Goal: Information Seeking & Learning: Find contact information

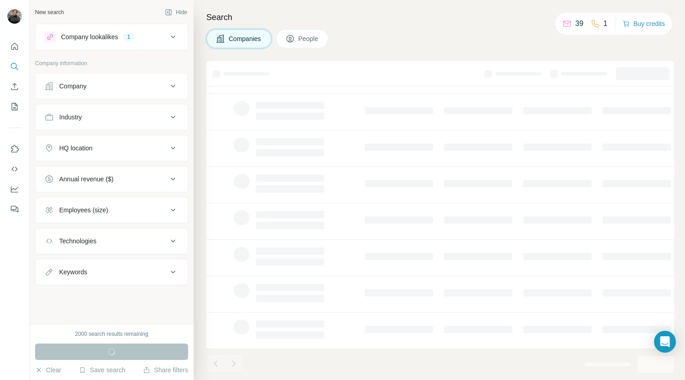
click at [178, 34] on icon at bounding box center [172, 36] width 11 height 11
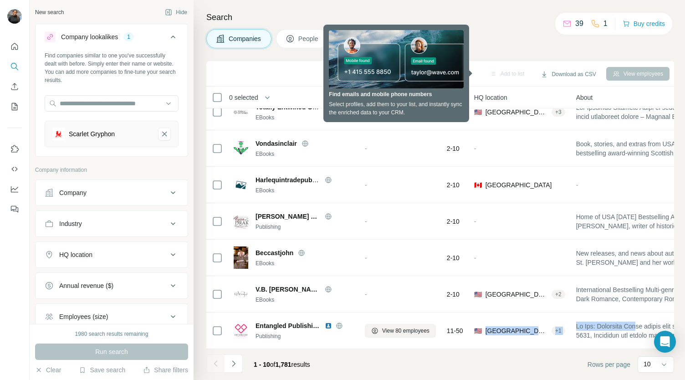
drag, startPoint x: 646, startPoint y: 311, endPoint x: 481, endPoint y: 346, distance: 169.2
click at [481, 346] on div "0 selected Companies Employees Size HQ location About Lists Annual revenue Tech…" at bounding box center [439, 217] width 467 height 262
click at [684, 198] on div "Search Companies People Add to list Download as CSV View employees 0 selected C…" at bounding box center [438, 190] width 491 height 380
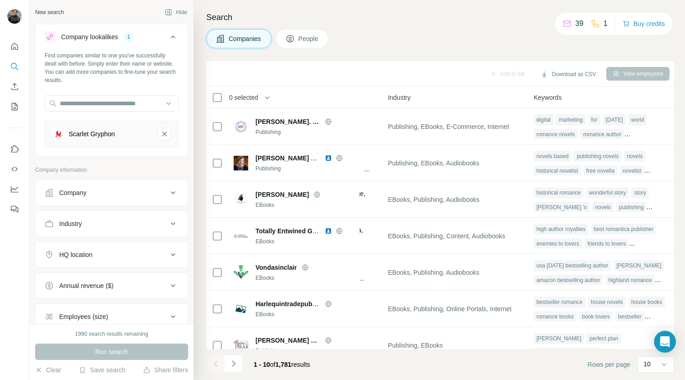
scroll to position [128, 629]
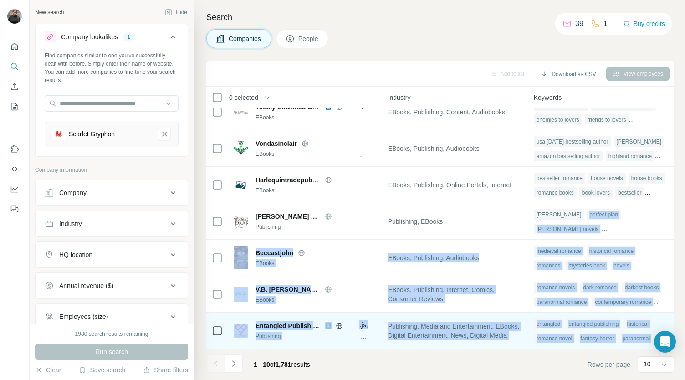
drag, startPoint x: 573, startPoint y: 341, endPoint x: 567, endPoint y: 343, distance: 5.9
click at [0, 0] on tbody "[PERSON_NAME]. [PERSON_NAME] Publishing - 2-10 - [PERSON_NAME]. [PERSON_NAME] i…" at bounding box center [0, 0] width 0 height 0
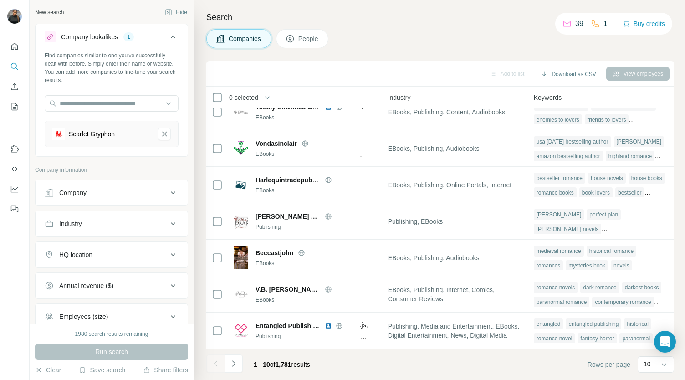
click at [348, 353] on footer "1 - 10 of 1,781 results Rows per page 10" at bounding box center [439, 364] width 467 height 31
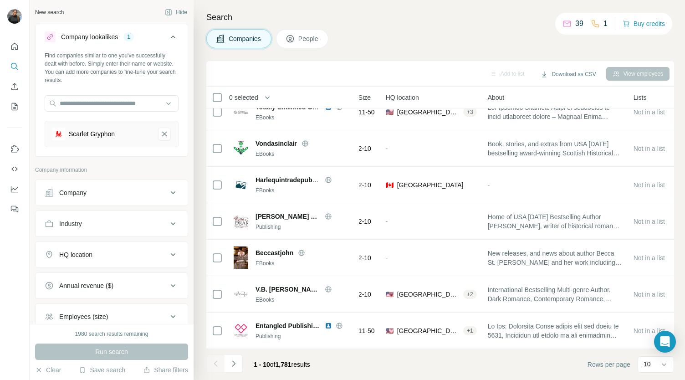
scroll to position [128, 0]
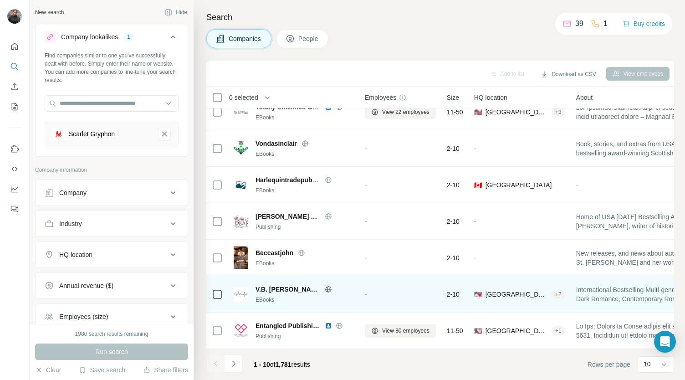
click at [281, 284] on span "V.B. [PERSON_NAME]" at bounding box center [287, 288] width 65 height 9
click at [243, 287] on img at bounding box center [240, 294] width 15 height 15
click at [268, 287] on span "V.B. [PERSON_NAME]" at bounding box center [287, 288] width 65 height 9
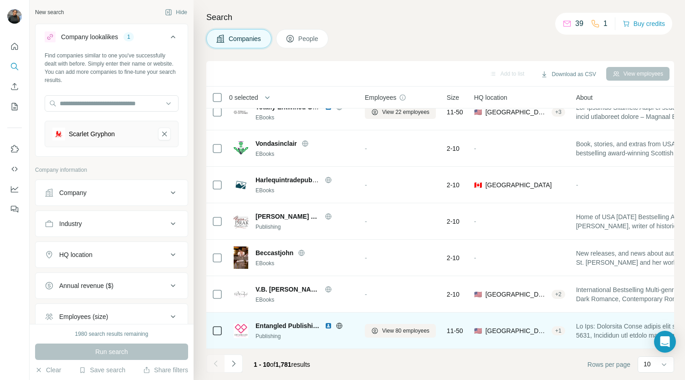
drag, startPoint x: 391, startPoint y: 326, endPoint x: 312, endPoint y: 344, distance: 81.2
click at [307, 344] on td "Entangled Publishing Publishing" at bounding box center [293, 330] width 131 height 36
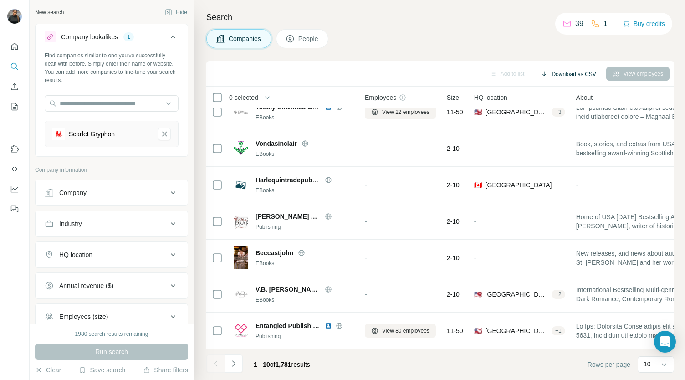
click at [558, 72] on button "Download as CSV" at bounding box center [568, 74] width 68 height 14
click at [557, 91] on div "Only current page (10)" at bounding box center [573, 93] width 85 height 16
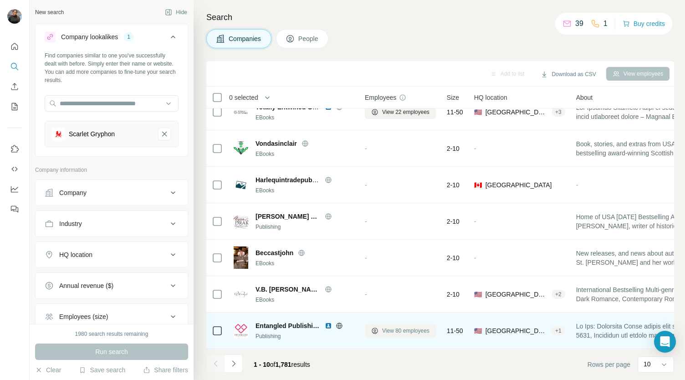
click at [400, 326] on span "View 80 employees" at bounding box center [405, 330] width 47 height 8
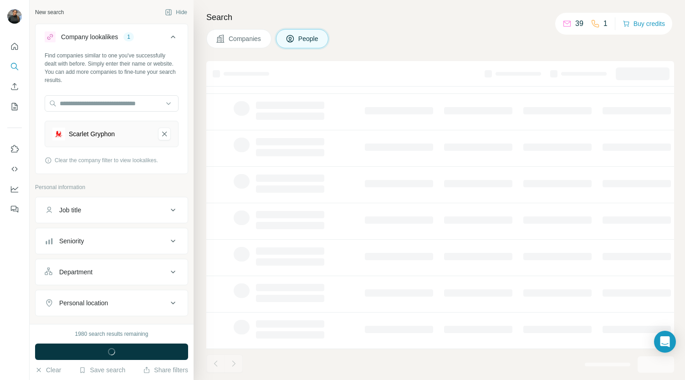
click at [400, 325] on div at bounding box center [399, 328] width 68 height 7
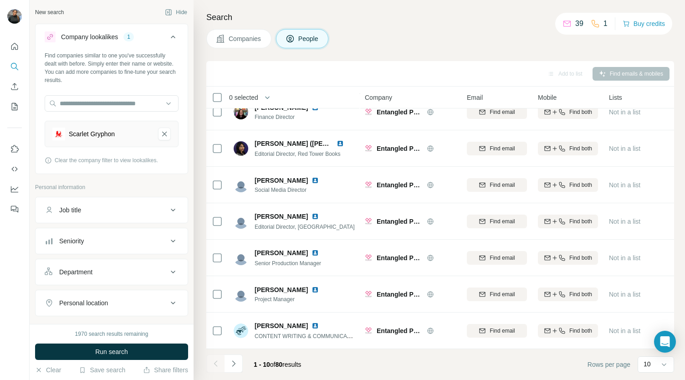
scroll to position [128, 0]
click at [663, 369] on div at bounding box center [663, 364] width 9 height 16
click at [654, 328] on div "20" at bounding box center [655, 327] width 21 height 9
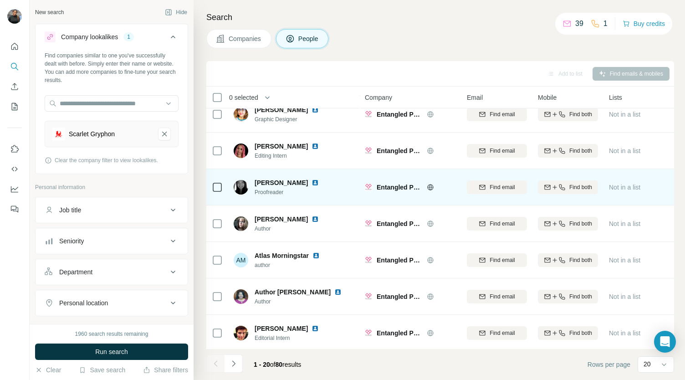
scroll to position [492, 0]
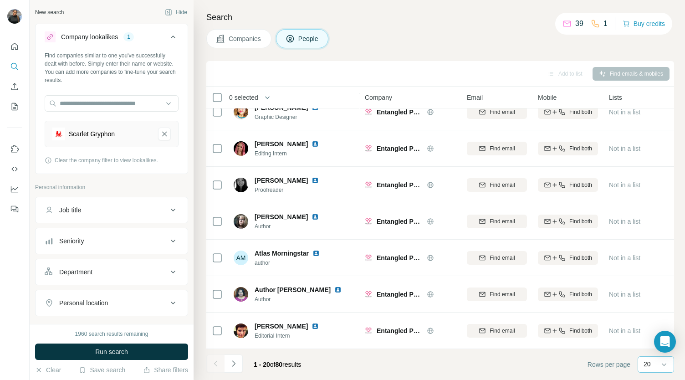
click at [639, 365] on div "20" at bounding box center [655, 364] width 36 height 16
click at [652, 296] on p "60" at bounding box center [648, 294] width 7 height 9
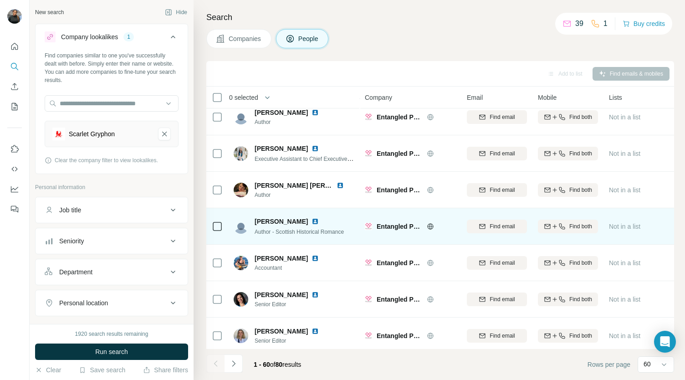
scroll to position [1949, 0]
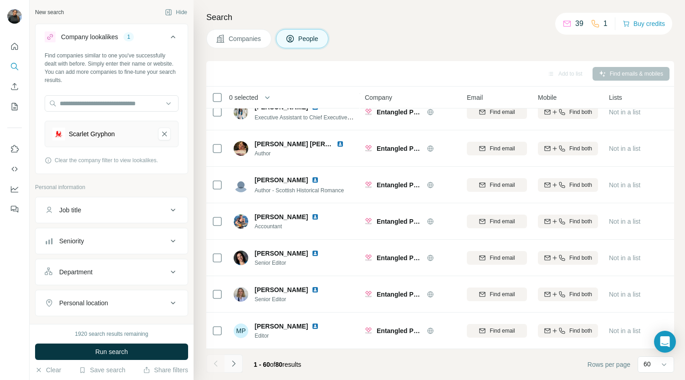
click at [233, 360] on icon "Navigate to next page" at bounding box center [233, 363] width 9 height 9
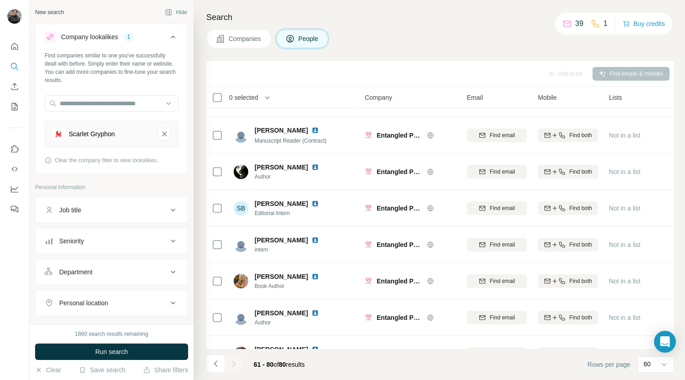
scroll to position [0, 0]
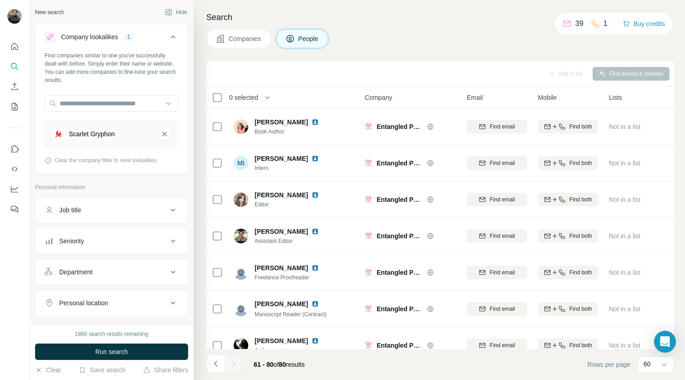
click at [245, 45] on button "Companies" at bounding box center [238, 38] width 65 height 19
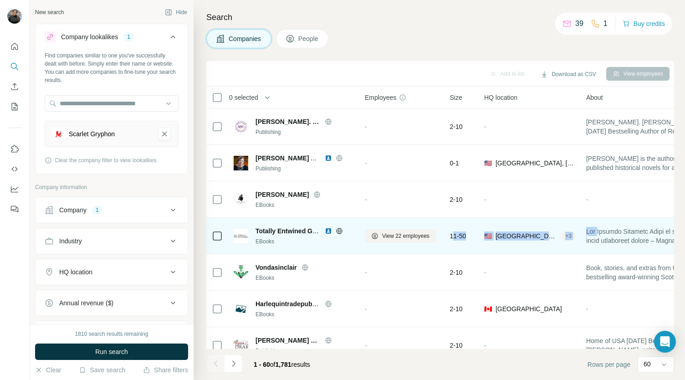
drag, startPoint x: 543, startPoint y: 236, endPoint x: 457, endPoint y: 235, distance: 86.0
click at [0, 0] on tr "Totally Entwined Group EBooks View 22 employees 11-50 🇺🇸 [GEOGRAPHIC_DATA] + 3 …" at bounding box center [0, 0] width 0 height 0
click at [388, 237] on span "View 22 employees" at bounding box center [405, 236] width 47 height 8
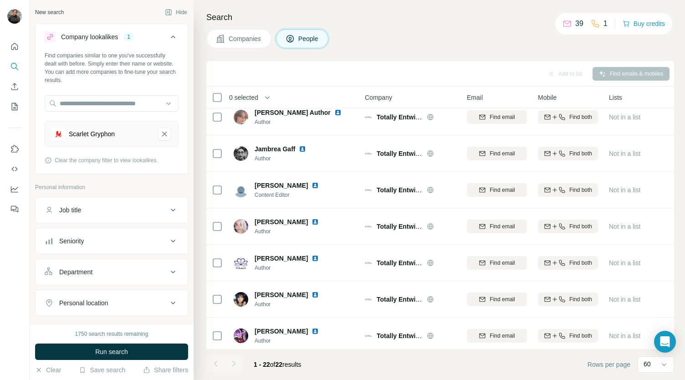
scroll to position [565, 0]
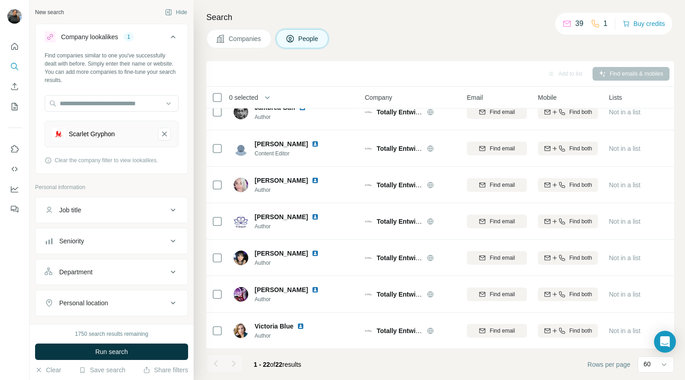
drag, startPoint x: 247, startPoint y: 41, endPoint x: 256, endPoint y: 36, distance: 10.6
click at [247, 41] on span "Companies" at bounding box center [244, 38] width 33 height 9
click at [256, 36] on span "Companies" at bounding box center [244, 38] width 33 height 9
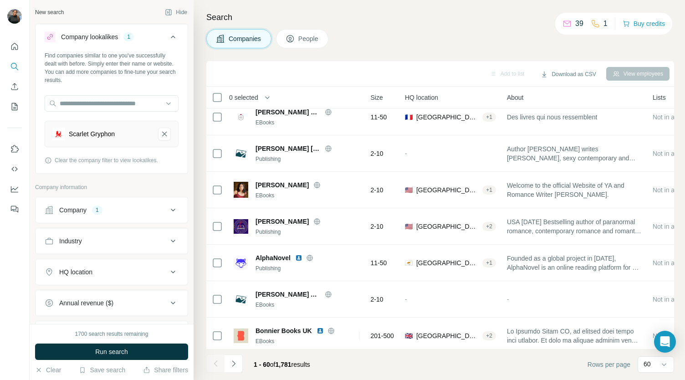
scroll to position [1903, 86]
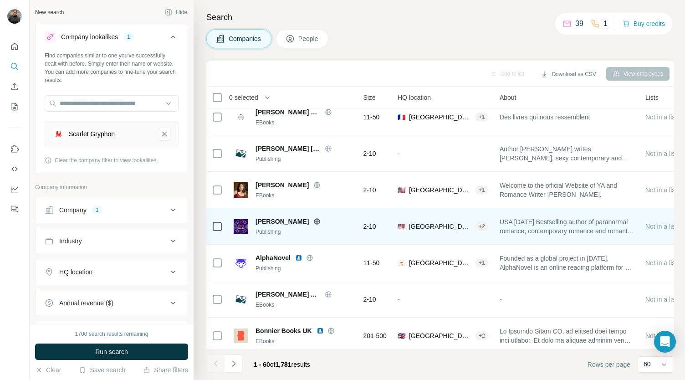
click at [313, 222] on icon at bounding box center [316, 221] width 7 height 7
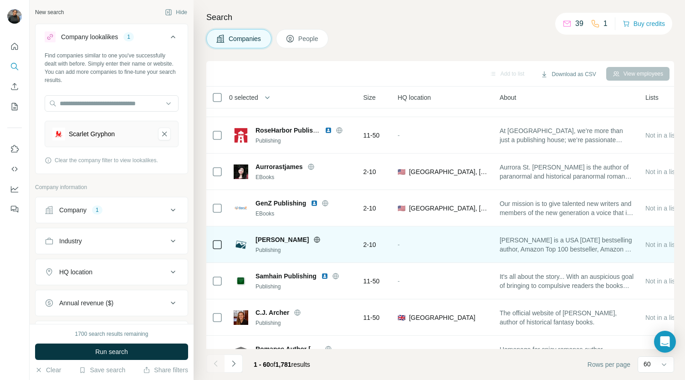
scroll to position [1038, 86]
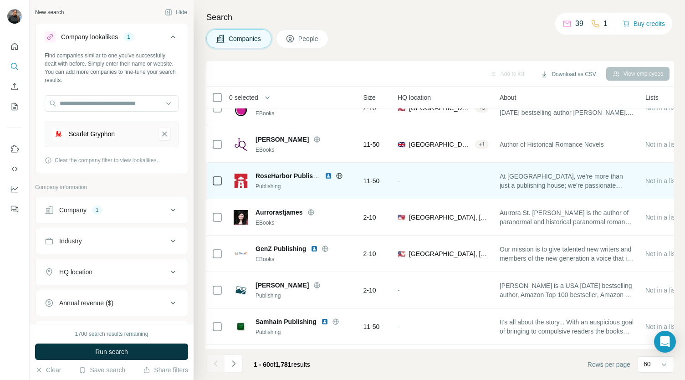
click at [329, 175] on img at bounding box center [328, 175] width 7 height 7
click at [339, 174] on icon at bounding box center [338, 175] width 7 height 7
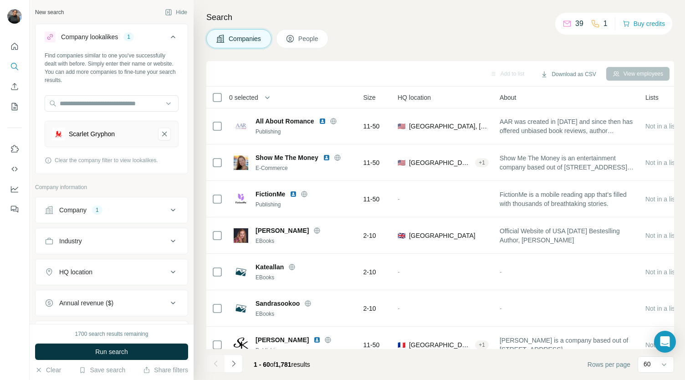
scroll to position [720, 86]
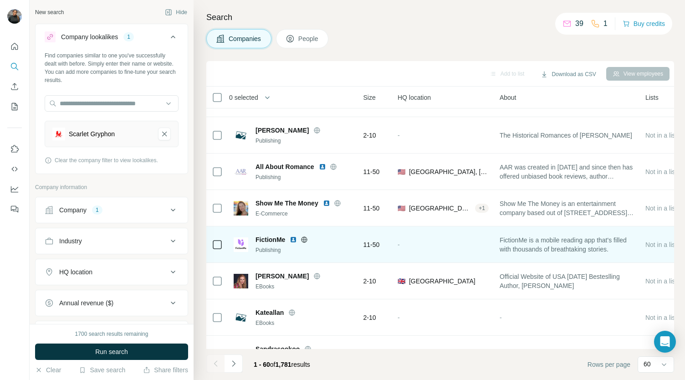
click at [293, 237] on img at bounding box center [292, 239] width 7 height 7
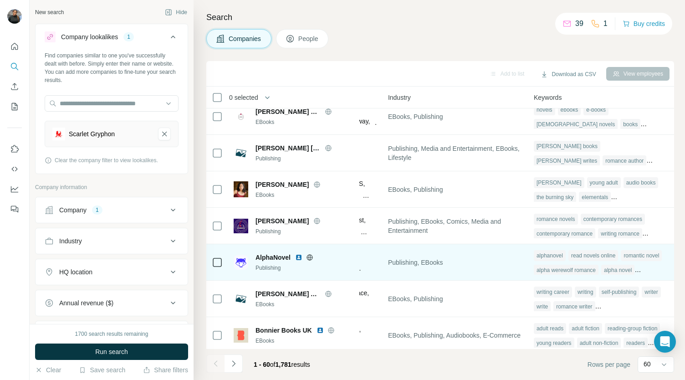
scroll to position [1949, 641]
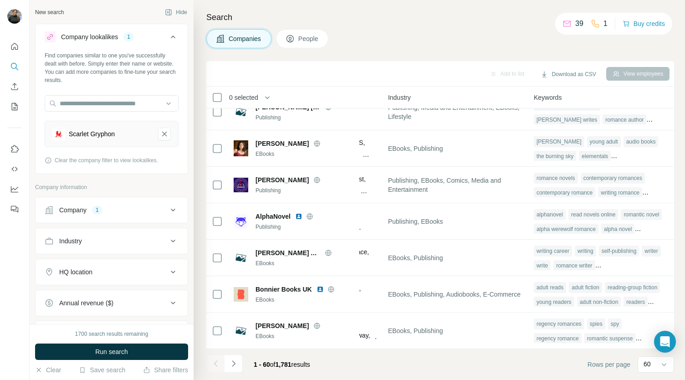
click at [129, 207] on div "Company 1" at bounding box center [106, 209] width 123 height 9
click at [238, 368] on button "Navigate to next page" at bounding box center [233, 363] width 18 height 18
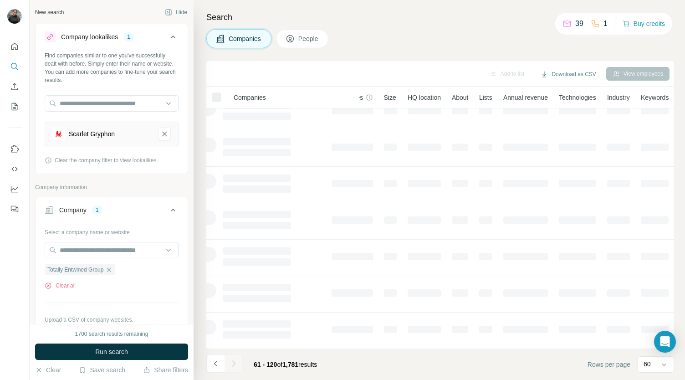
scroll to position [128, 56]
click at [273, 239] on td at bounding box center [260, 257] width 131 height 36
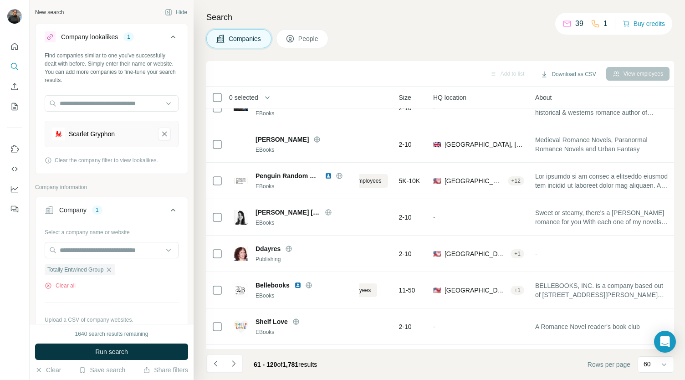
scroll to position [0, 56]
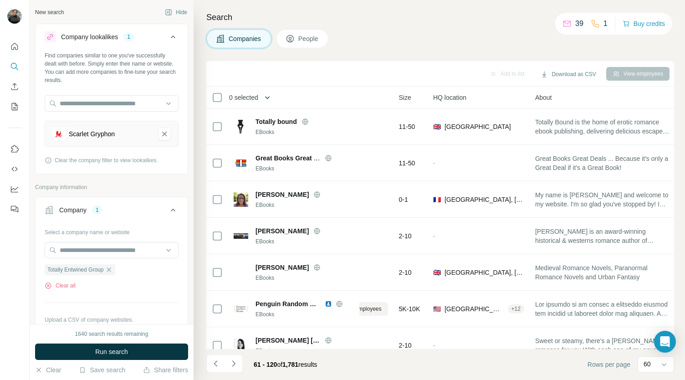
click at [264, 93] on button "button" at bounding box center [267, 97] width 18 height 18
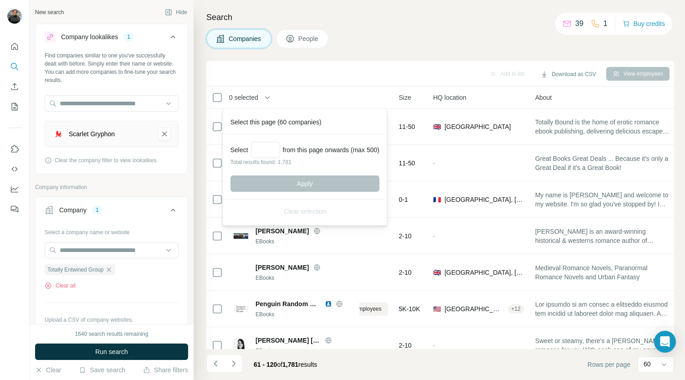
click at [684, 88] on div "Search Companies People Add to list Download as CSV View employees 0 selected C…" at bounding box center [438, 190] width 491 height 380
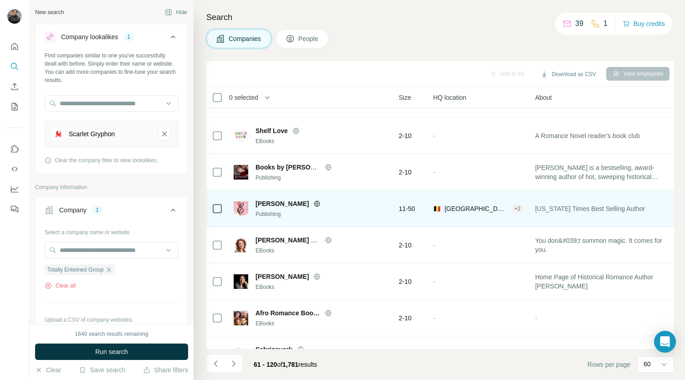
scroll to position [546, 56]
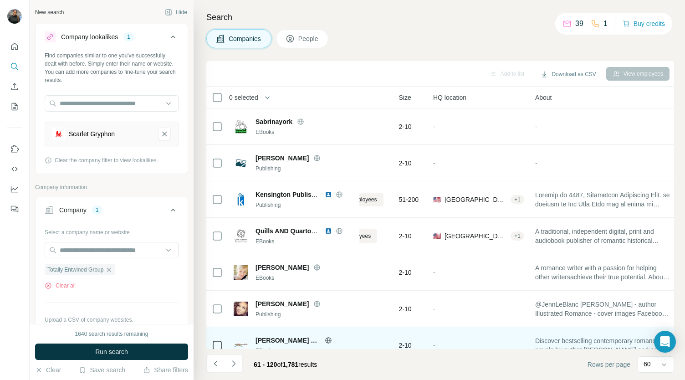
click at [344, 344] on div "[PERSON_NAME] Books" at bounding box center [304, 339] width 98 height 9
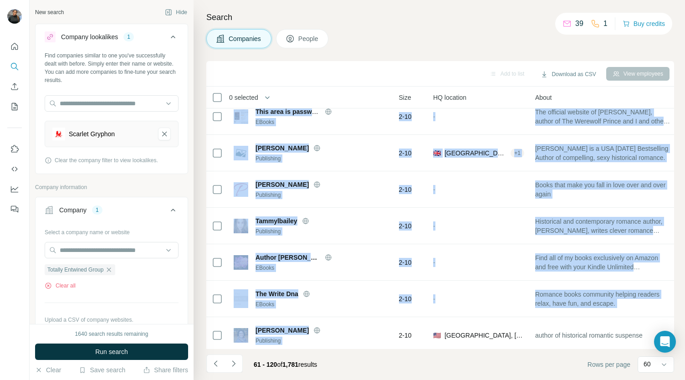
drag, startPoint x: 345, startPoint y: 344, endPoint x: 355, endPoint y: 344, distance: 10.0
click at [355, 344] on div "0 selected Companies Employees Size HQ location About Lists Annual revenue Tech…" at bounding box center [439, 217] width 467 height 262
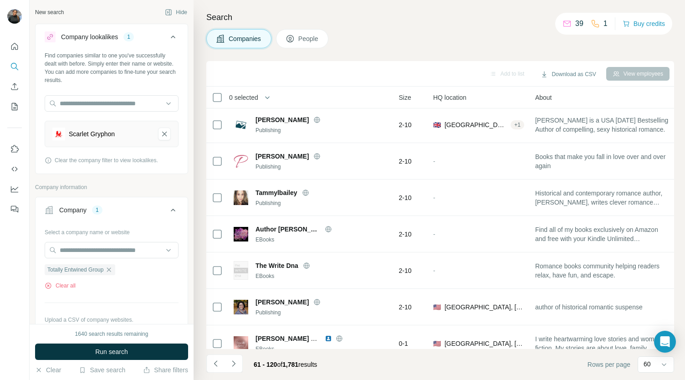
click at [351, 350] on footer "61 - 120 of 1,781 results Rows per page 60" at bounding box center [439, 364] width 467 height 31
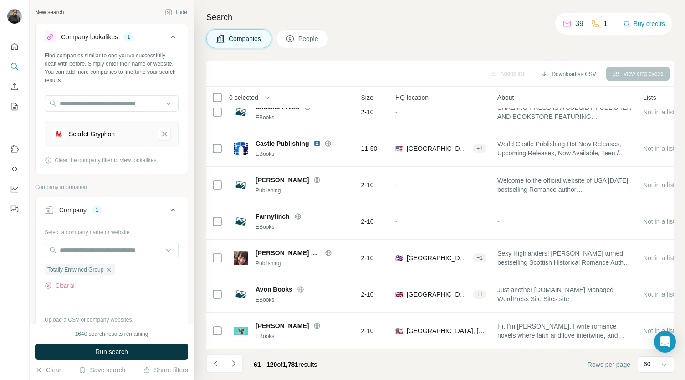
scroll to position [1949, 93]
click at [233, 363] on icon "Navigate to next page" at bounding box center [233, 363] width 9 height 9
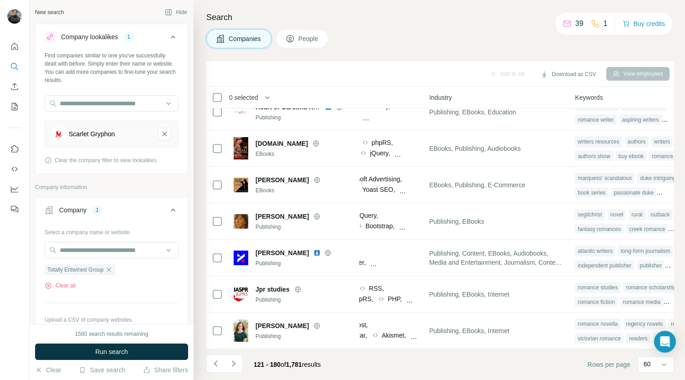
scroll to position [1949, 56]
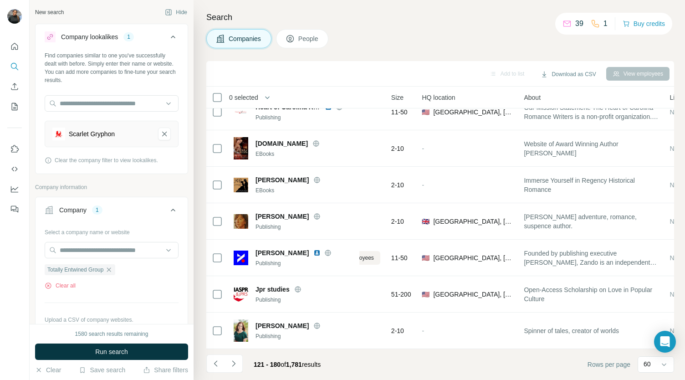
click at [62, 134] on img at bounding box center [58, 133] width 13 height 13
click at [141, 248] on input "text" at bounding box center [112, 250] width 134 height 16
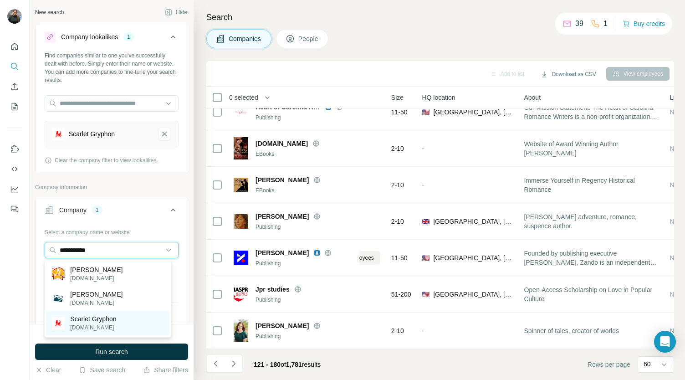
type input "**********"
click at [131, 330] on div "Scarlet Gryphon [DOMAIN_NAME]" at bounding box center [107, 322] width 122 height 25
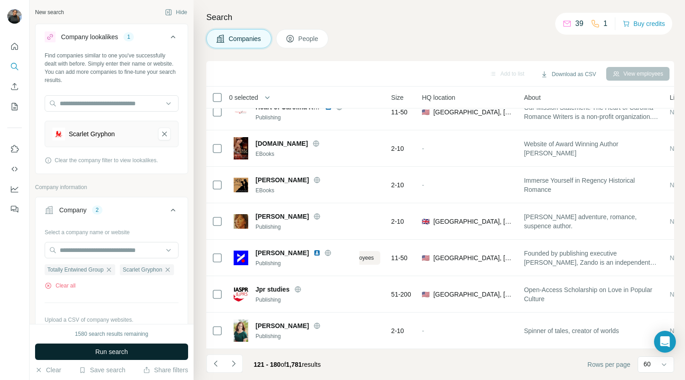
click at [100, 349] on span "Run search" at bounding box center [111, 351] width 33 height 9
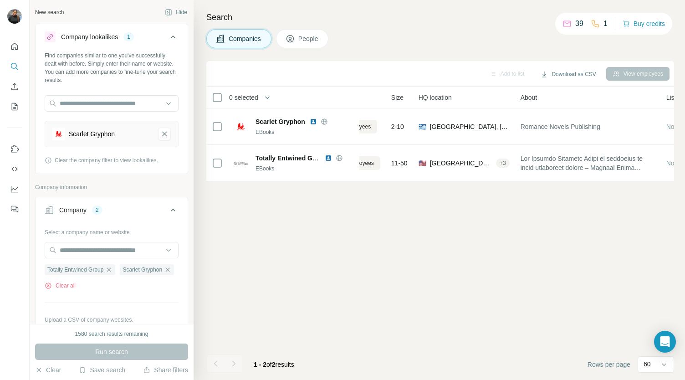
scroll to position [0, 56]
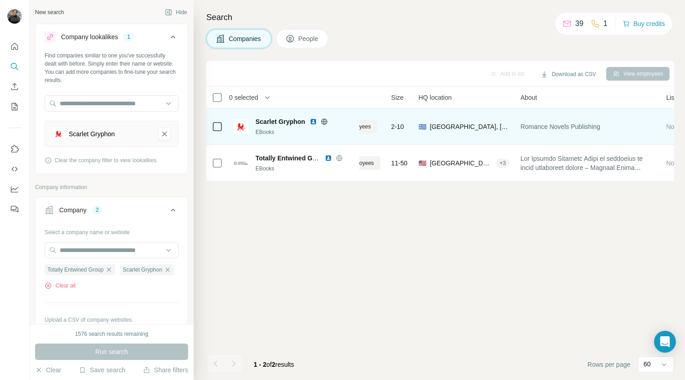
click at [267, 142] on td "Scarlet Gryphon EBooks" at bounding box center [293, 126] width 131 height 36
click at [271, 117] on span "Scarlet Gryphon" at bounding box center [280, 121] width 50 height 9
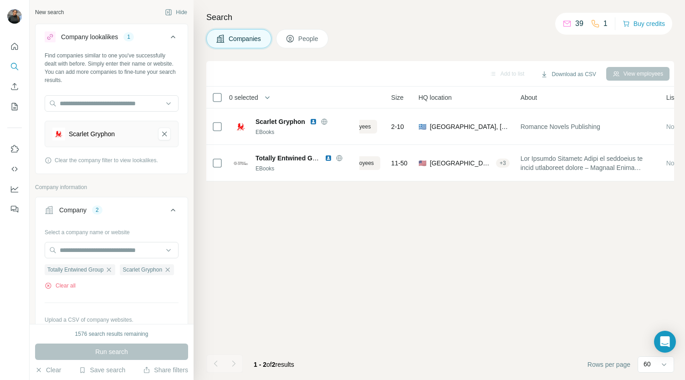
click at [342, 232] on div "Add to list Download as CSV View employees 0 selected Companies Employees Size …" at bounding box center [439, 220] width 467 height 319
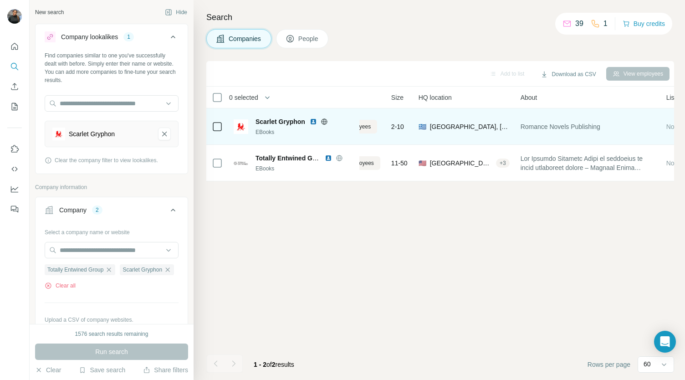
click at [312, 120] on img at bounding box center [313, 121] width 7 height 7
click at [277, 121] on span "Scarlet Gryphon" at bounding box center [280, 121] width 50 height 9
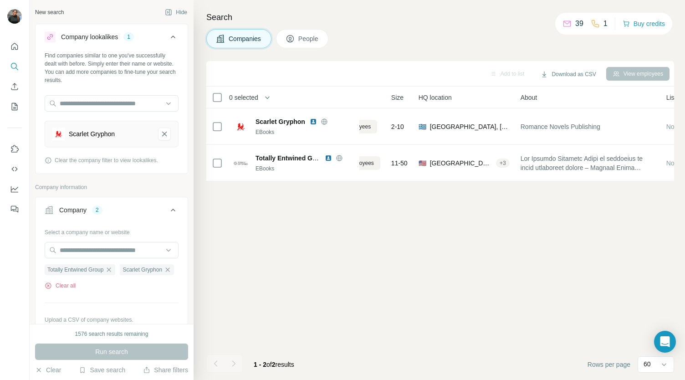
click at [305, 28] on div "Search Companies People Add to list Download as CSV View employees 0 selected C…" at bounding box center [438, 190] width 491 height 380
click at [305, 42] on span "People" at bounding box center [308, 38] width 21 height 9
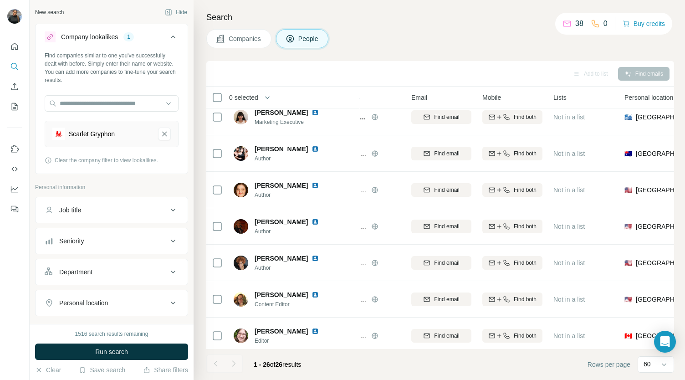
scroll to position [0, 56]
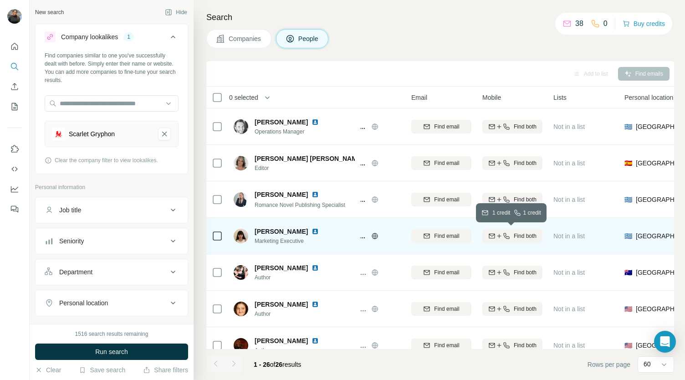
click at [492, 232] on icon "button" at bounding box center [491, 235] width 7 height 7
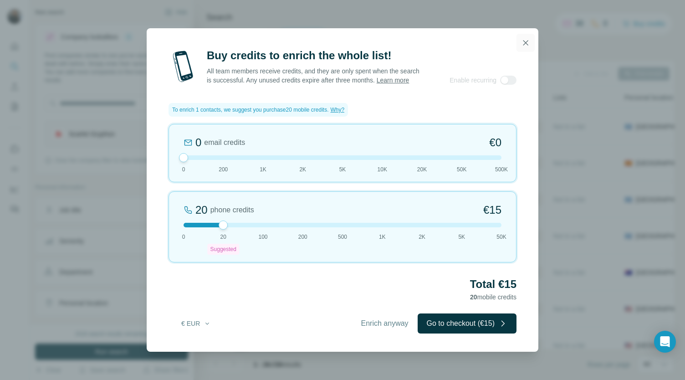
click at [529, 38] on icon "button" at bounding box center [525, 42] width 9 height 9
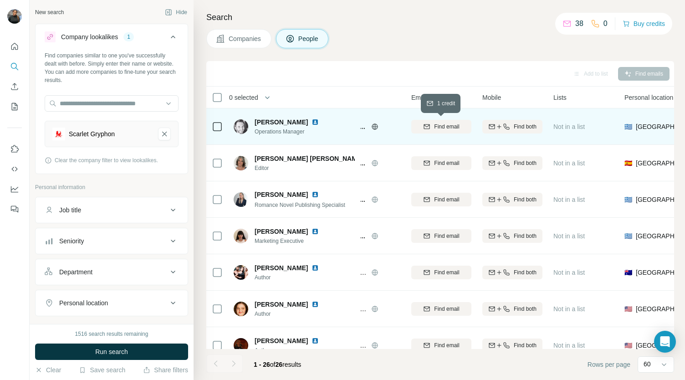
click at [428, 127] on icon "button" at bounding box center [426, 126] width 7 height 7
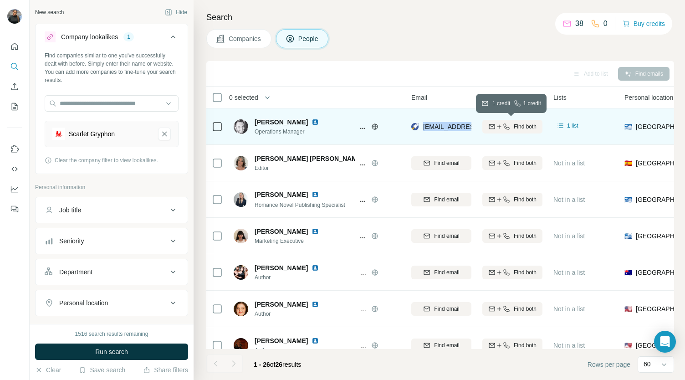
drag, startPoint x: 421, startPoint y: 122, endPoint x: 484, endPoint y: 131, distance: 63.0
click at [0, 0] on tr "[PERSON_NAME] Operations Manager [PERSON_NAME] [EMAIL_ADDRESS][DOMAIN_NAME] Fin…" at bounding box center [0, 0] width 0 height 0
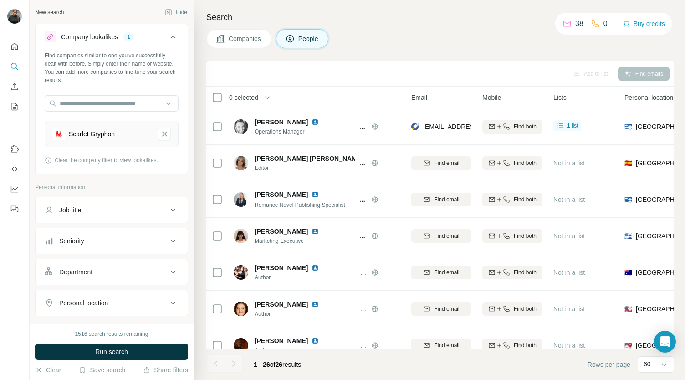
drag, startPoint x: 448, startPoint y: 124, endPoint x: 445, endPoint y: 105, distance: 18.9
click at [445, 105] on th "Email" at bounding box center [441, 97] width 71 height 22
drag, startPoint x: 442, startPoint y: 128, endPoint x: 531, endPoint y: 360, distance: 249.1
click at [531, 360] on footer "1 - 26 of 26 results Rows per page 60" at bounding box center [439, 364] width 467 height 31
click at [473, 350] on footer "1 - 26 of 26 results Rows per page 60" at bounding box center [439, 364] width 467 height 31
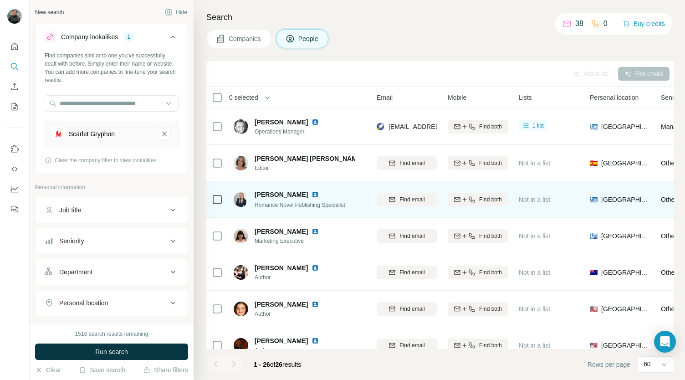
scroll to position [0, 76]
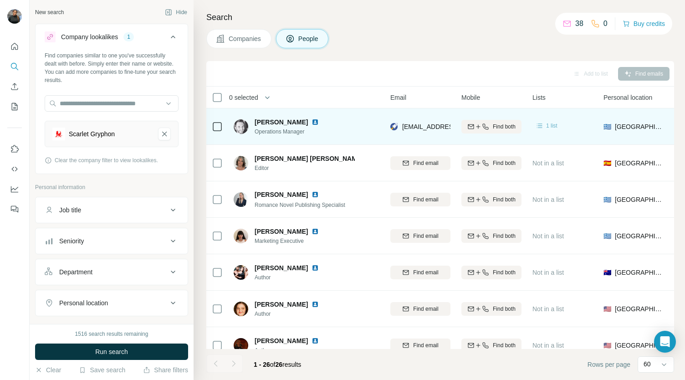
click at [544, 123] on div "1 list" at bounding box center [546, 125] width 22 height 9
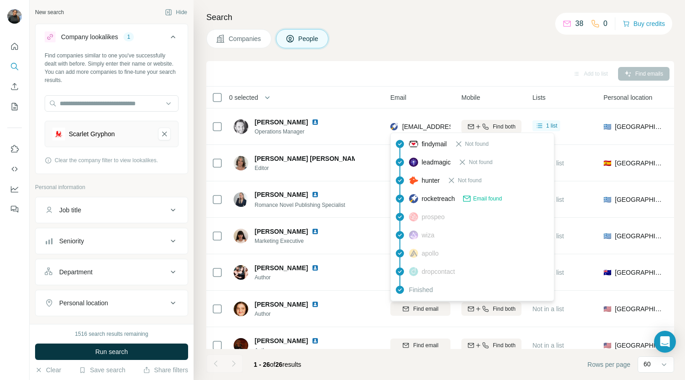
click at [487, 197] on span "Email found" at bounding box center [487, 198] width 29 height 8
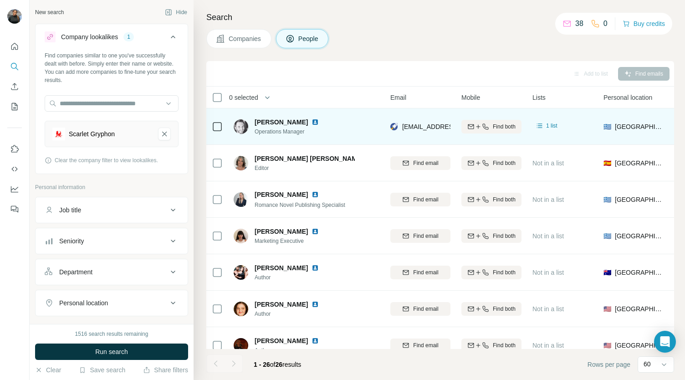
click at [210, 125] on td at bounding box center [217, 126] width 22 height 36
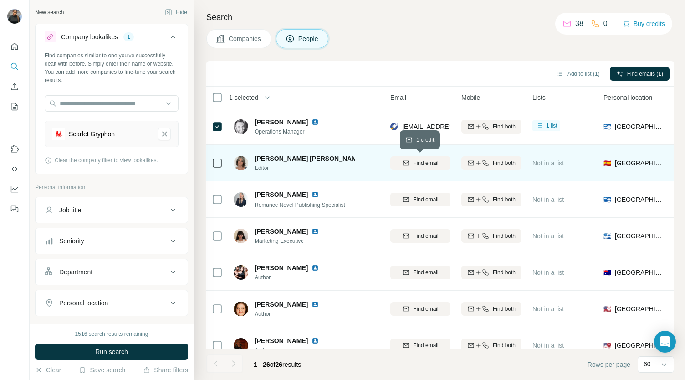
click at [417, 159] on span "Find email" at bounding box center [425, 163] width 25 height 8
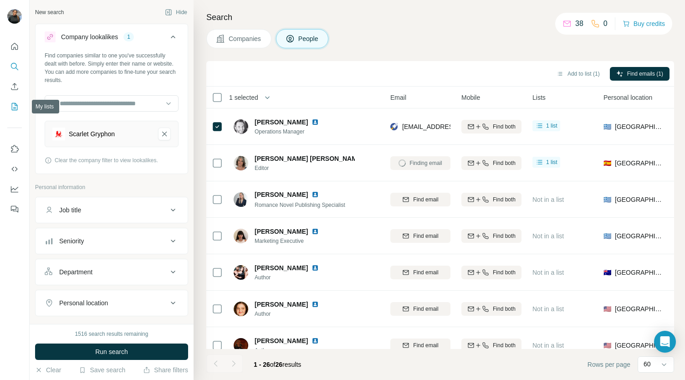
click at [15, 105] on icon "My lists" at bounding box center [14, 106] width 9 height 9
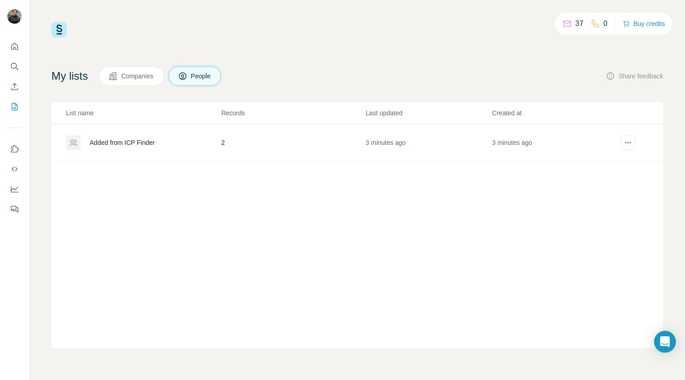
click at [117, 80] on icon at bounding box center [112, 75] width 9 height 9
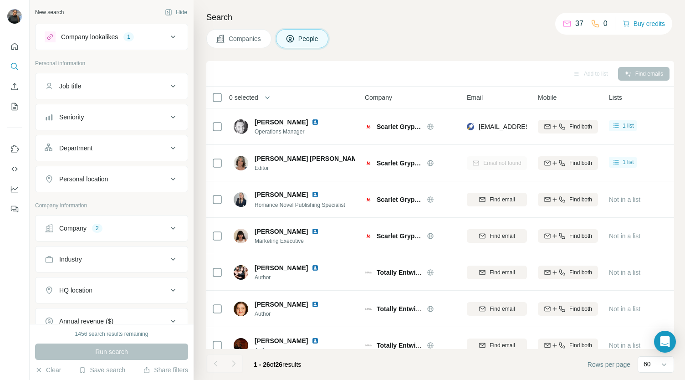
scroll to position [11, 0]
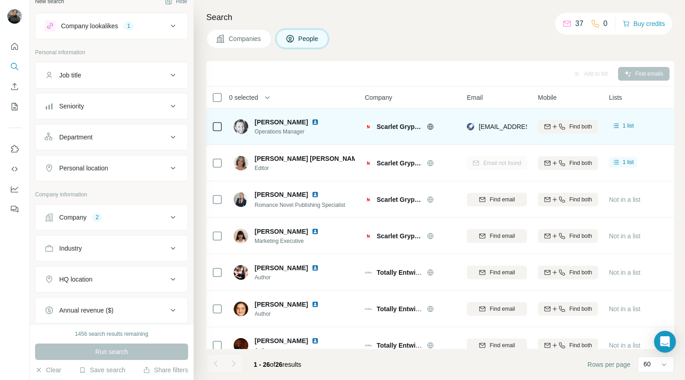
click at [222, 126] on icon at bounding box center [217, 126] width 11 height 11
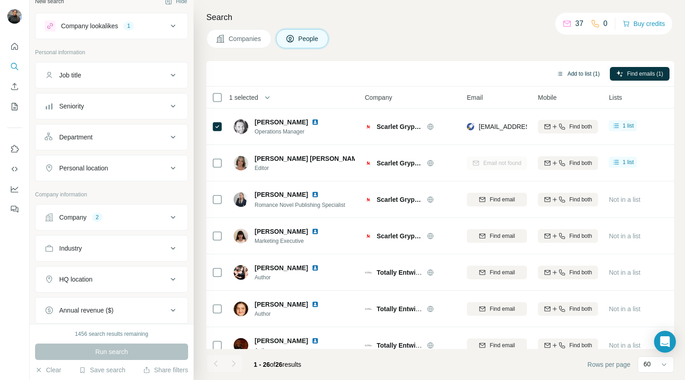
click at [573, 73] on button "Add to list (1)" at bounding box center [578, 74] width 56 height 14
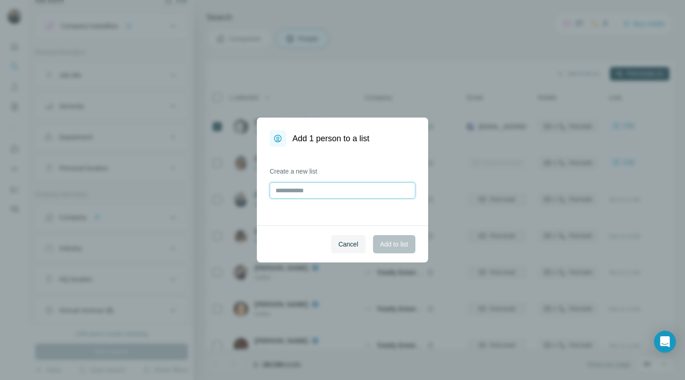
click at [330, 192] on input "text" at bounding box center [342, 190] width 146 height 16
click at [470, 76] on div "Add 1 person to a list Create a new list Cancel Add to list" at bounding box center [342, 190] width 685 height 380
drag, startPoint x: 359, startPoint y: 237, endPoint x: 346, endPoint y: 243, distance: 14.1
drag, startPoint x: 345, startPoint y: 243, endPoint x: 305, endPoint y: 231, distance: 41.6
click at [293, 231] on div "Cancel Add to list" at bounding box center [342, 243] width 171 height 37
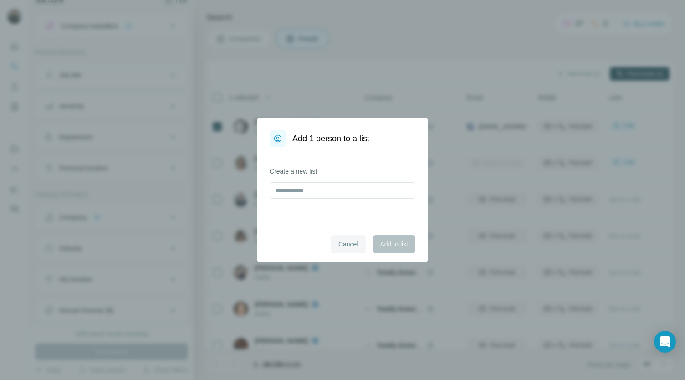
click at [355, 246] on span "Cancel" at bounding box center [348, 243] width 20 height 9
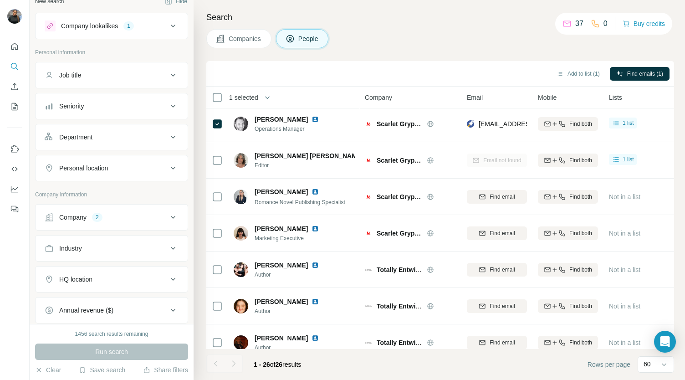
scroll to position [0, 0]
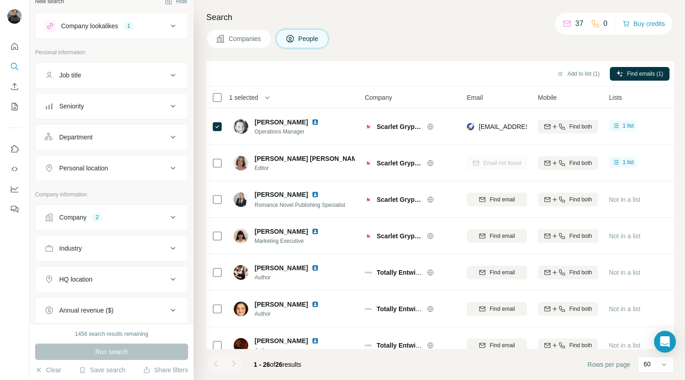
click at [356, 14] on h4 "Search" at bounding box center [439, 17] width 467 height 13
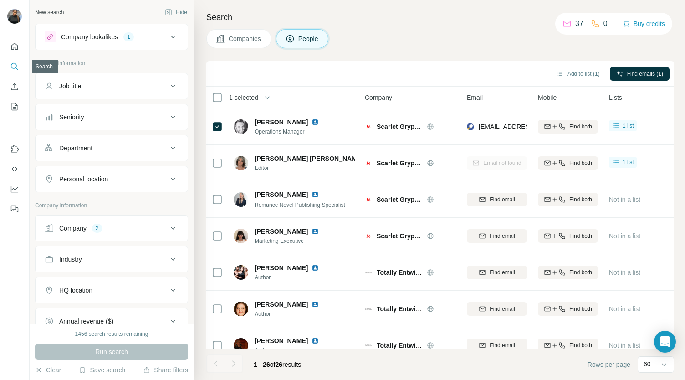
click at [15, 68] on icon "Search" at bounding box center [14, 66] width 9 height 9
click at [160, 30] on button "Company lookalikes 1" at bounding box center [112, 37] width 152 height 22
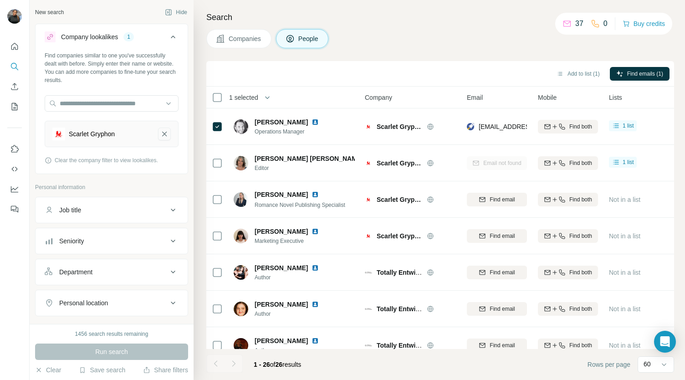
click at [160, 136] on icon "Scarlet Gryphon-remove-button" at bounding box center [164, 133] width 8 height 9
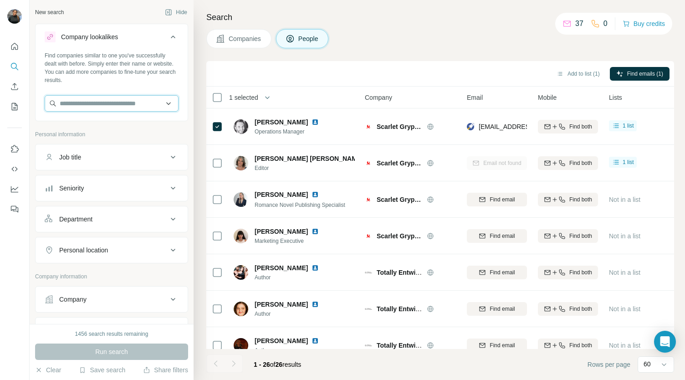
click at [80, 107] on input "text" at bounding box center [112, 103] width 134 height 16
type input "**********"
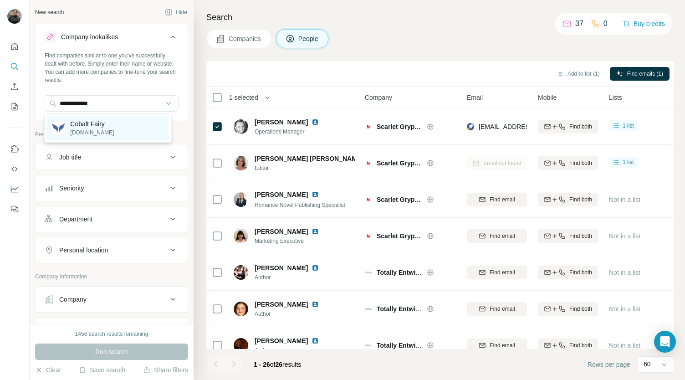
click at [98, 127] on p "Cobalt Fairy" at bounding box center [92, 123] width 44 height 9
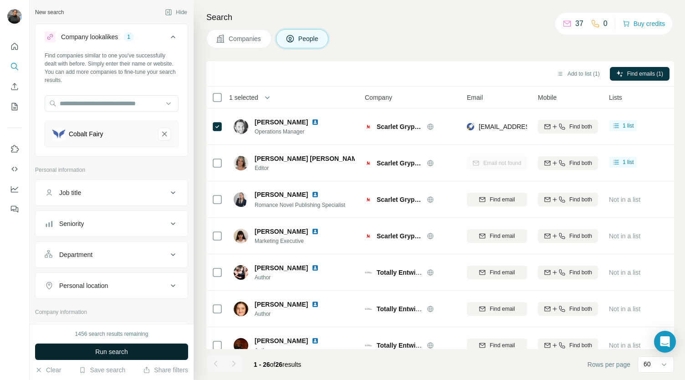
click at [120, 355] on span "Run search" at bounding box center [111, 351] width 33 height 9
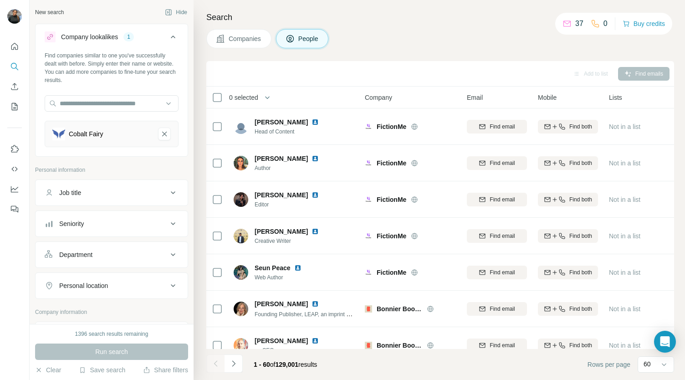
click at [244, 42] on button "Companies" at bounding box center [238, 38] width 65 height 19
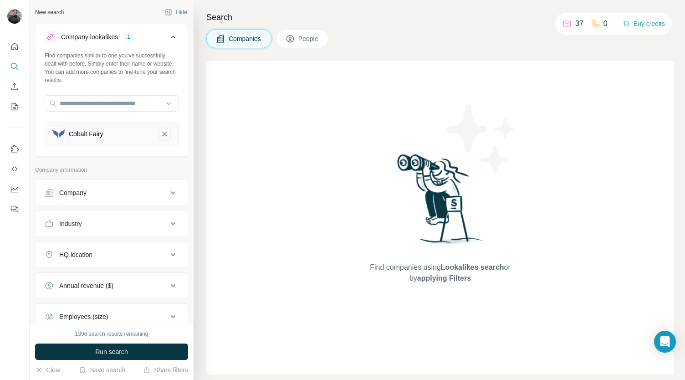
click at [160, 129] on icon "Cobalt Fairy-remove-button" at bounding box center [164, 133] width 8 height 9
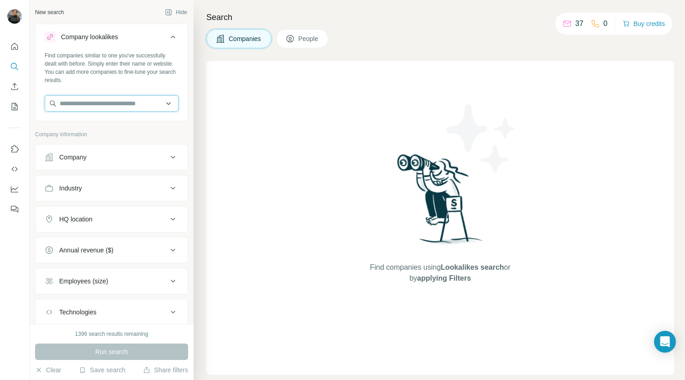
click at [94, 103] on input "text" at bounding box center [112, 103] width 134 height 16
type input "**********"
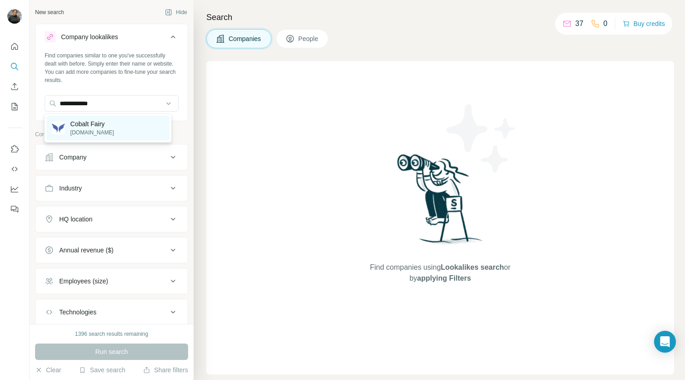
click at [80, 131] on p "[DOMAIN_NAME]" at bounding box center [92, 132] width 44 height 8
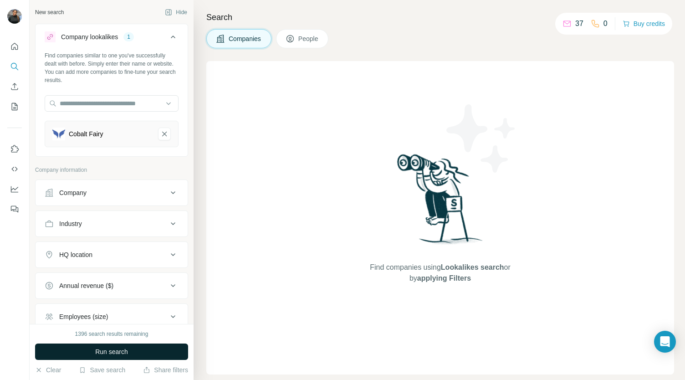
click at [128, 345] on button "Run search" at bounding box center [111, 351] width 153 height 16
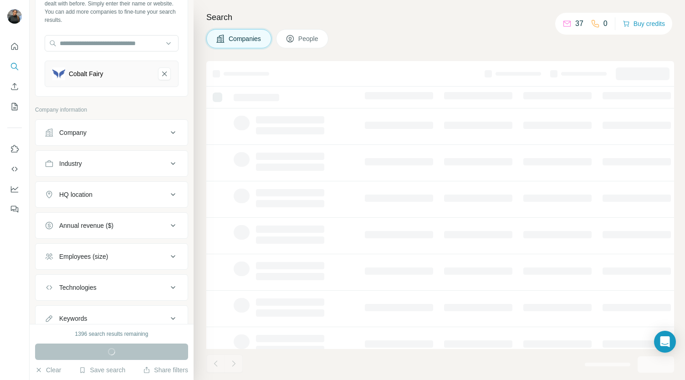
scroll to position [90, 0]
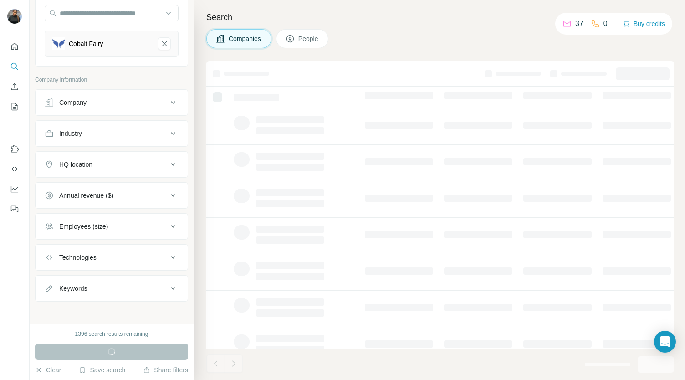
click at [127, 284] on div "Keywords" at bounding box center [106, 288] width 123 height 9
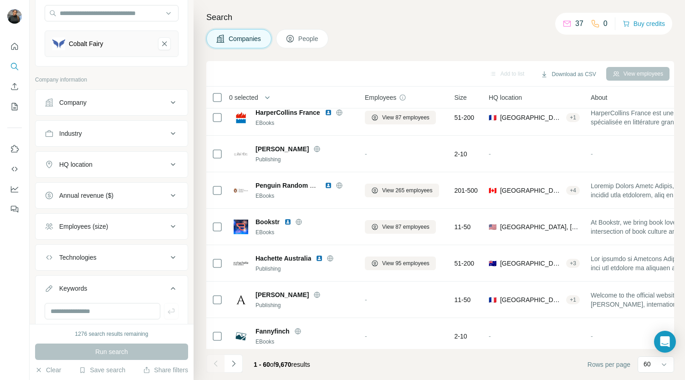
scroll to position [1949, 0]
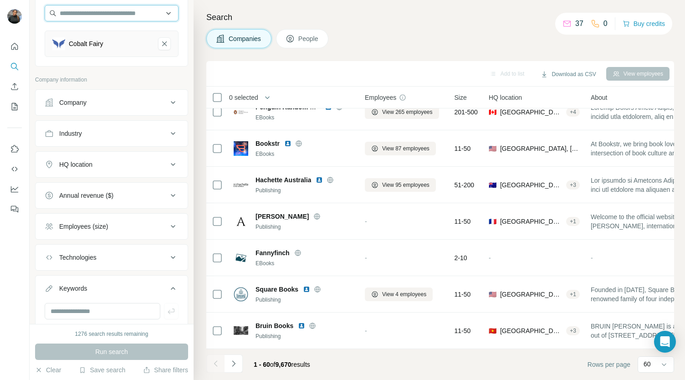
click at [115, 14] on input "text" at bounding box center [112, 13] width 134 height 16
click at [117, 106] on div "Company" at bounding box center [106, 102] width 123 height 9
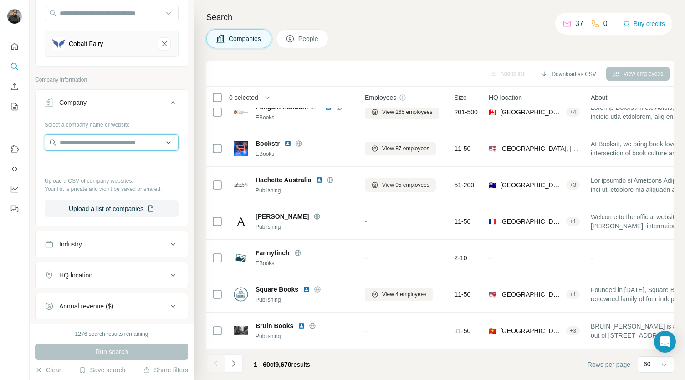
click at [115, 138] on input "text" at bounding box center [112, 142] width 134 height 16
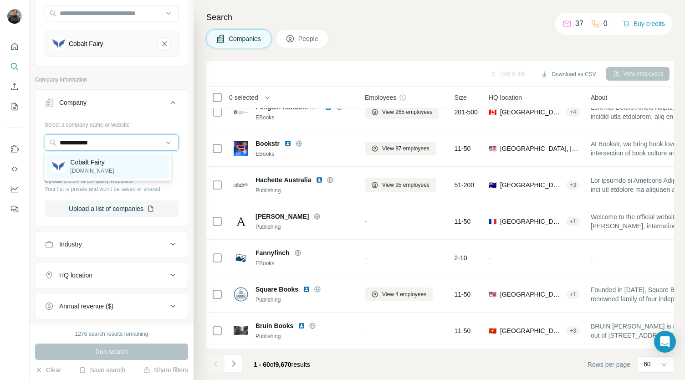
type input "**********"
click at [69, 159] on div "Cobalt Fairy [DOMAIN_NAME]" at bounding box center [83, 165] width 62 height 17
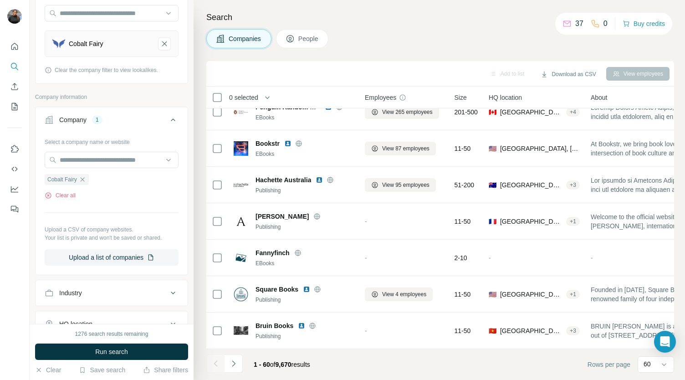
click at [92, 352] on button "Run search" at bounding box center [111, 351] width 153 height 16
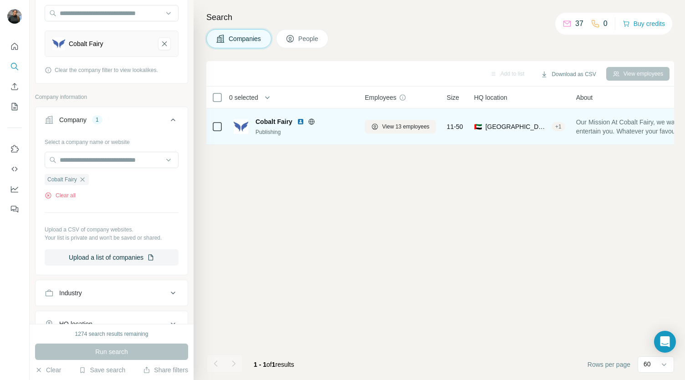
click at [283, 125] on span "Cobalt Fairy" at bounding box center [273, 121] width 37 height 9
click at [264, 122] on span "Cobalt Fairy" at bounding box center [273, 121] width 37 height 9
click at [244, 124] on img at bounding box center [240, 126] width 15 height 15
click at [283, 122] on span "Cobalt Fairy" at bounding box center [273, 121] width 37 height 9
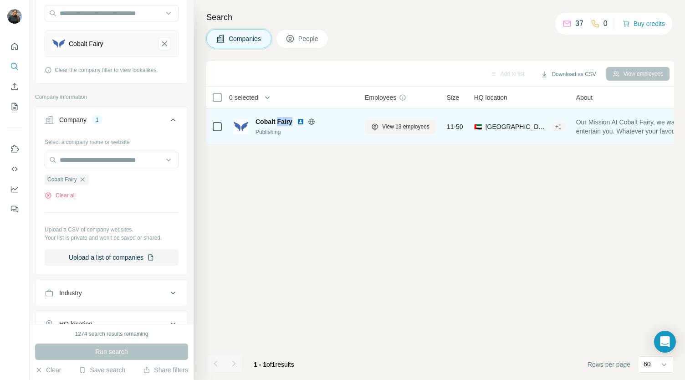
click at [283, 122] on span "Cobalt Fairy" at bounding box center [273, 121] width 37 height 9
click at [414, 122] on span "View 13 employees" at bounding box center [405, 126] width 47 height 8
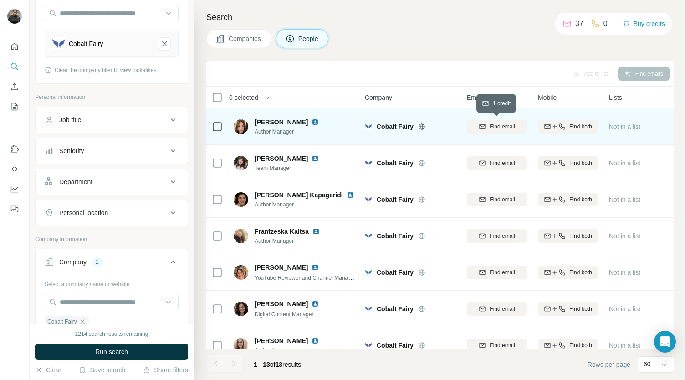
click at [493, 126] on span "Find email" at bounding box center [501, 126] width 25 height 8
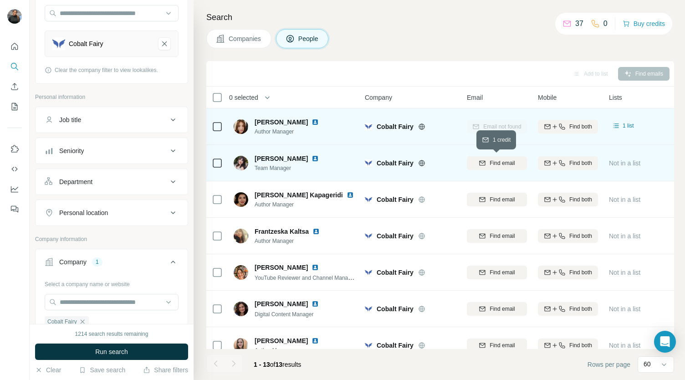
click at [495, 165] on span "Find email" at bounding box center [501, 163] width 25 height 8
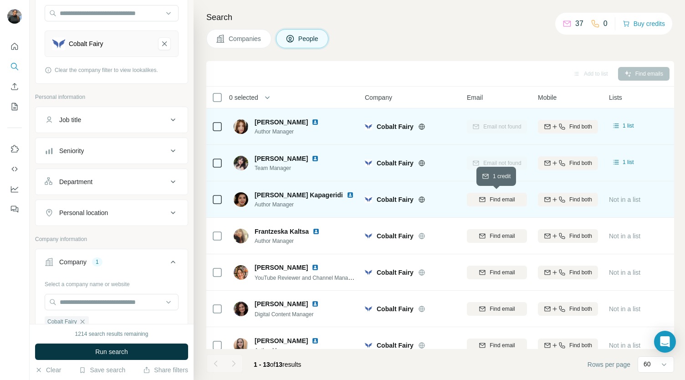
click at [486, 196] on div "Find email" at bounding box center [497, 199] width 60 height 8
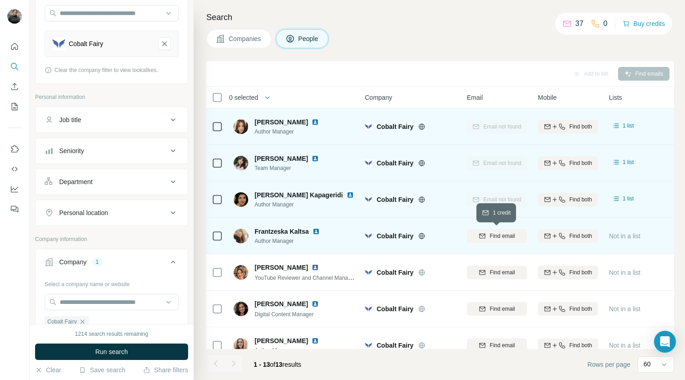
click at [502, 237] on span "Find email" at bounding box center [501, 236] width 25 height 8
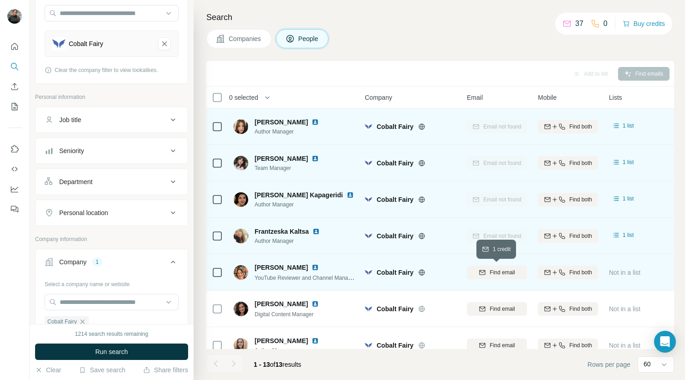
scroll to position [46, 0]
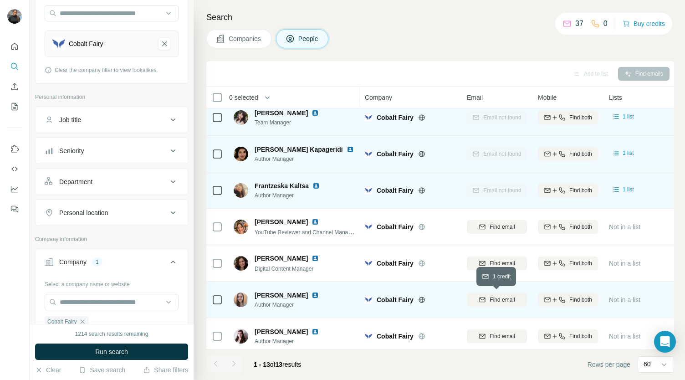
click at [492, 293] on button "Find email" at bounding box center [497, 300] width 60 height 14
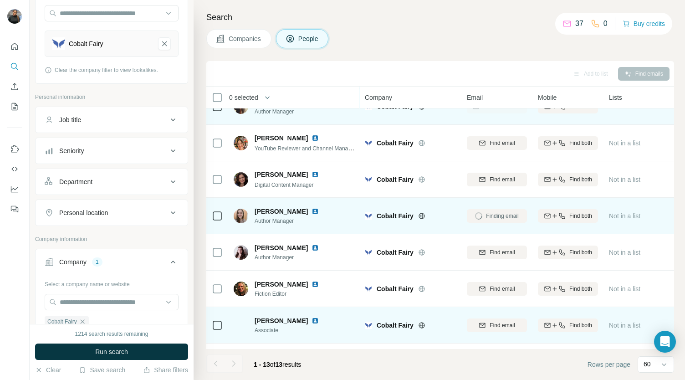
scroll to position [137, 0]
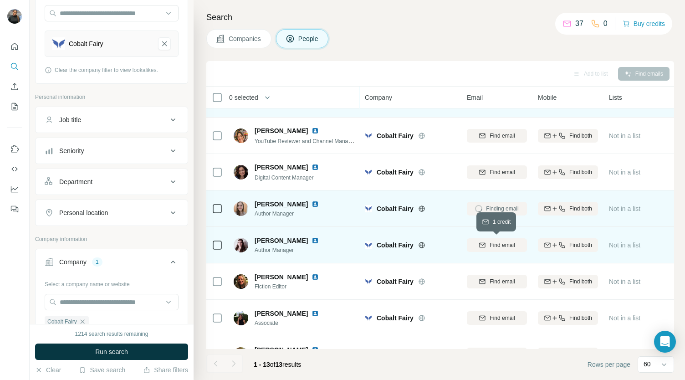
click at [482, 243] on icon "button" at bounding box center [481, 244] width 7 height 7
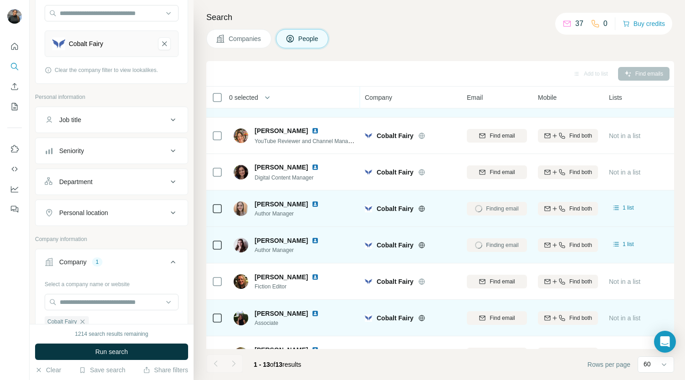
scroll to position [182, 0]
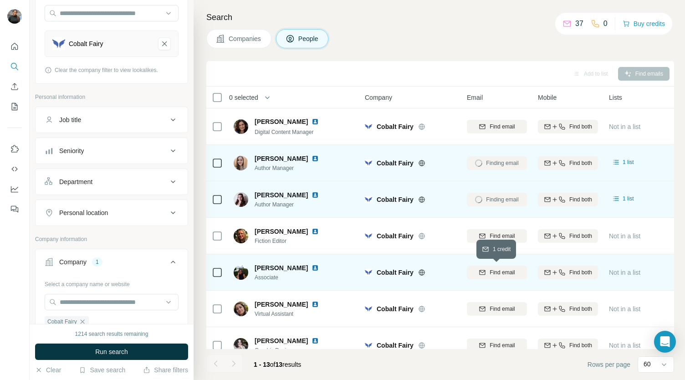
click at [499, 271] on span "Find email" at bounding box center [501, 272] width 25 height 8
